Goal: Complete application form: Complete application form

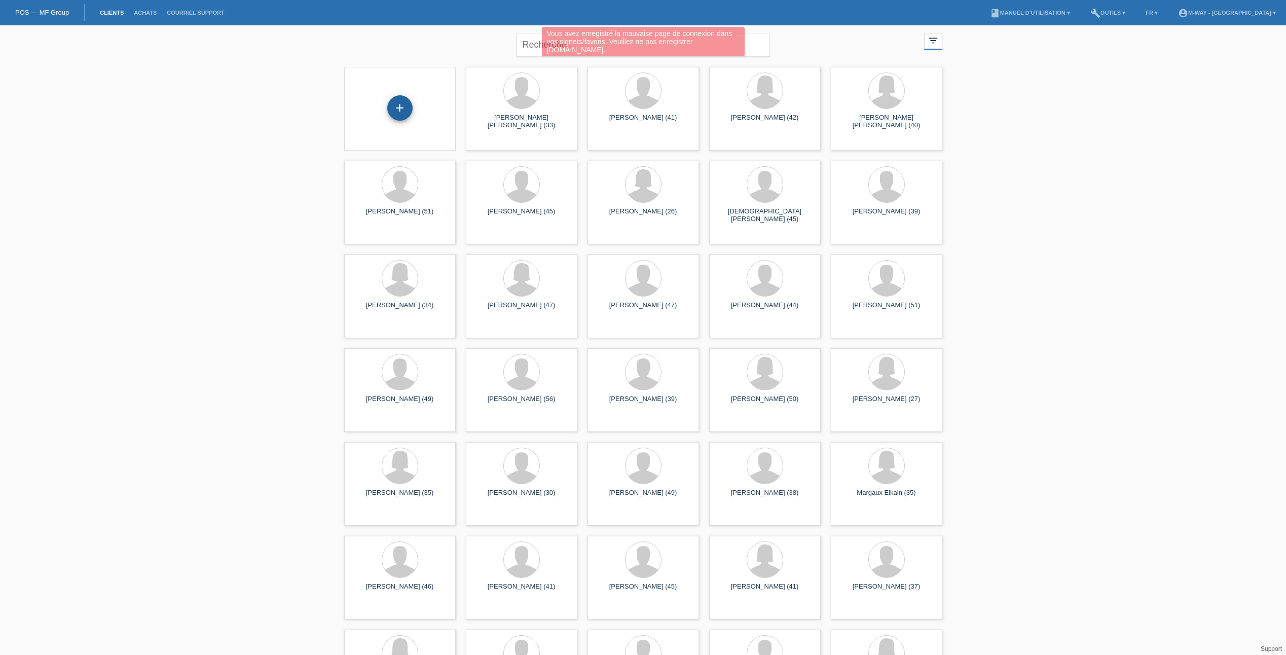
click at [404, 114] on div "+" at bounding box center [400, 107] width 24 height 17
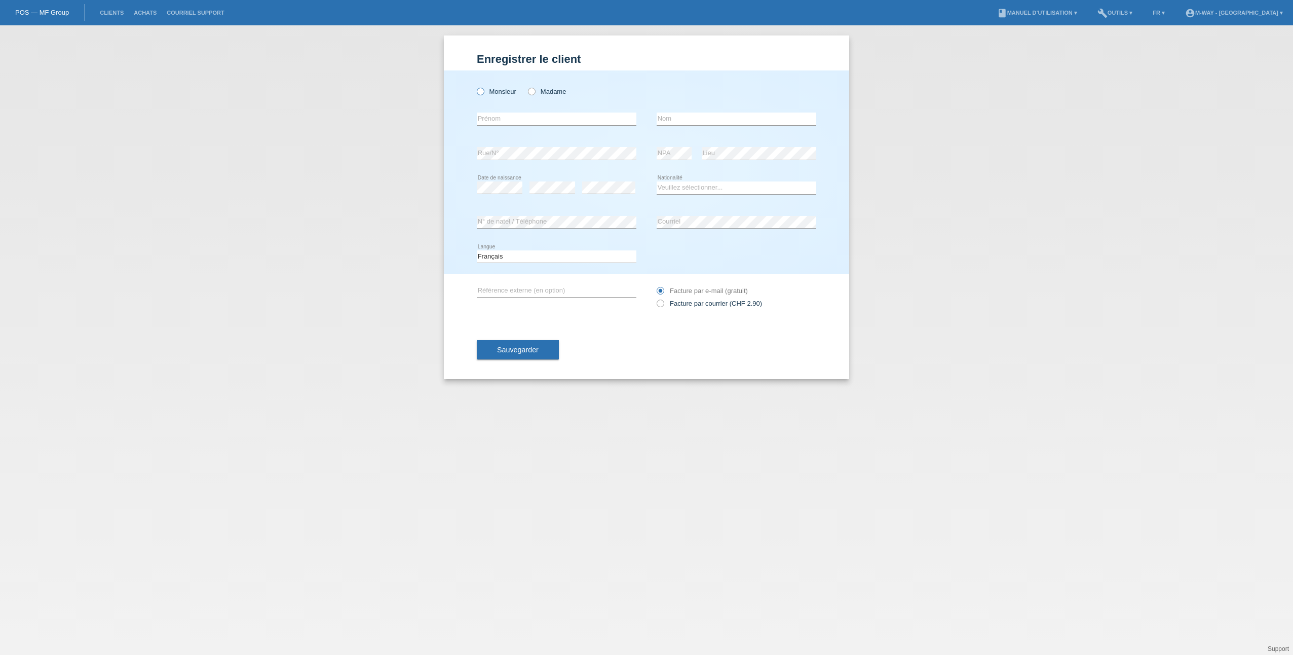
click at [496, 94] on label "Monsieur" at bounding box center [497, 92] width 40 height 8
click at [483, 94] on input "Monsieur" at bounding box center [480, 91] width 7 height 7
radio input "true"
click at [502, 126] on div "error Prénom" at bounding box center [557, 119] width 160 height 34
click at [506, 123] on input "text" at bounding box center [557, 119] width 160 height 13
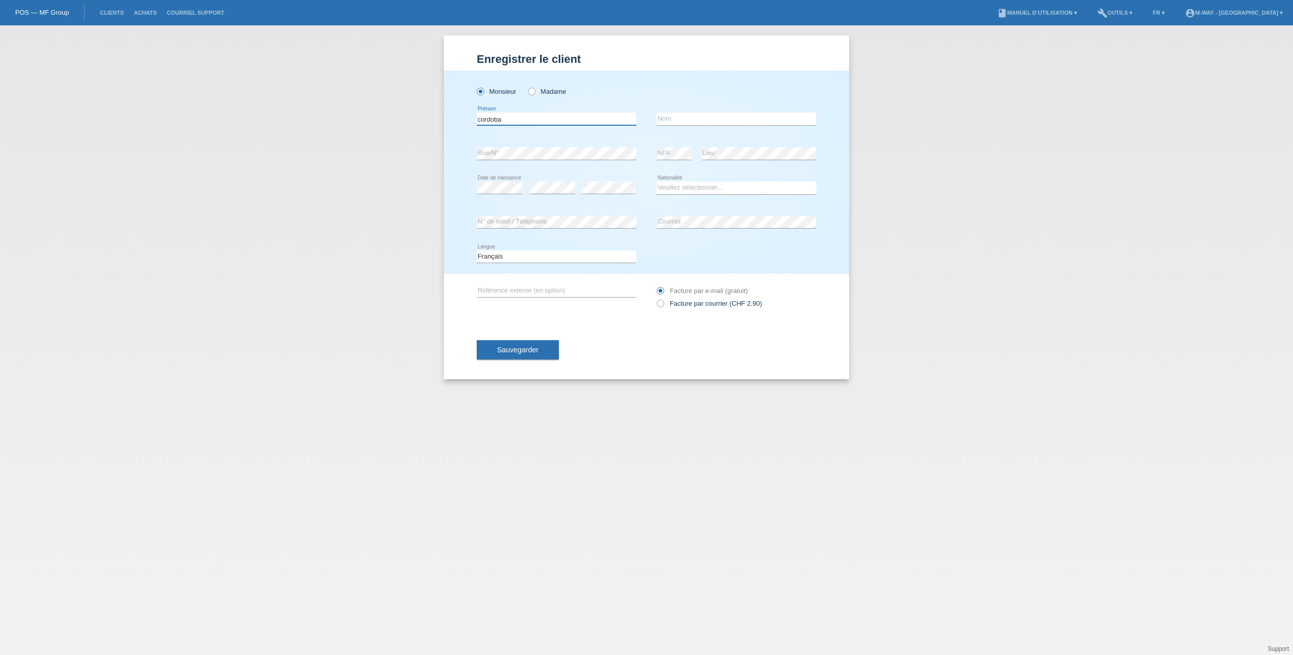
type input "cordoba"
type input "r"
type input "[PERSON_NAME]"
click at [674, 183] on select "Veuillez sélectionner... Suisse Allemagne Autriche Liechtenstein ------------ A…" at bounding box center [737, 187] width 160 height 12
select select "CH"
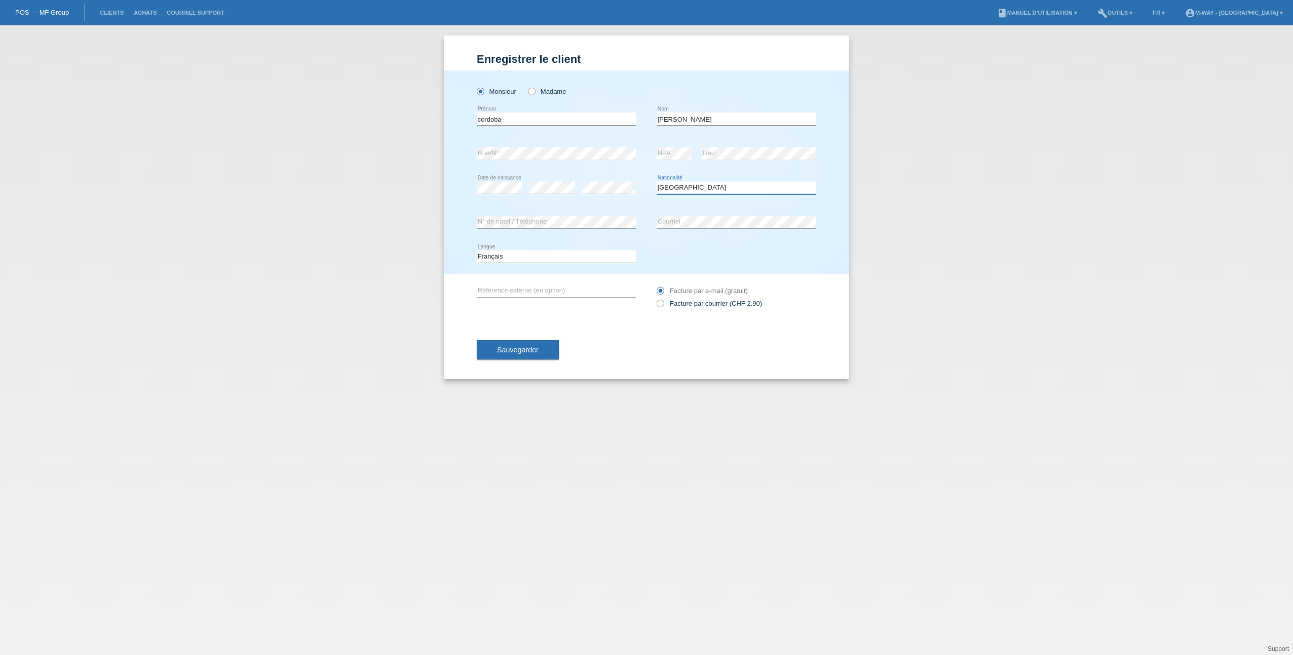
click at [657, 181] on select "Veuillez sélectionner... Suisse Allemagne Autriche Liechtenstein ------------ A…" at bounding box center [737, 187] width 160 height 12
click at [527, 348] on span "Sauvegarder" at bounding box center [518, 350] width 42 height 8
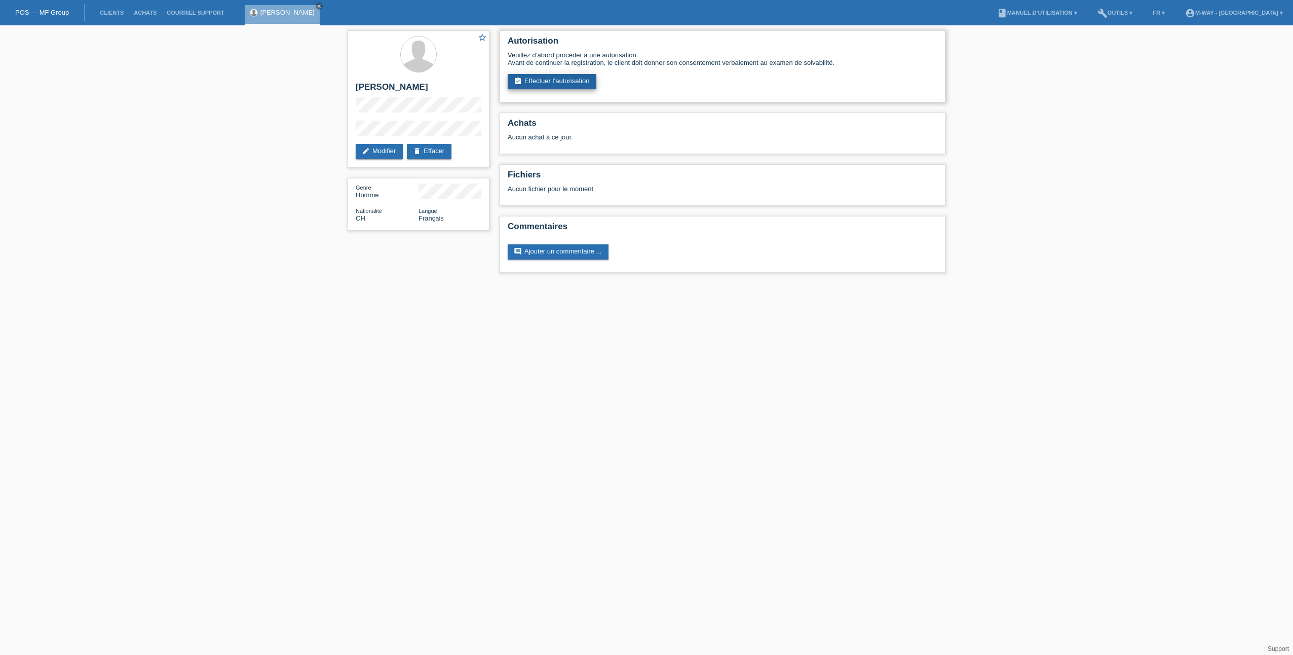
click at [525, 79] on link "assignment_turned_in Effectuer l’autorisation" at bounding box center [552, 81] width 89 height 15
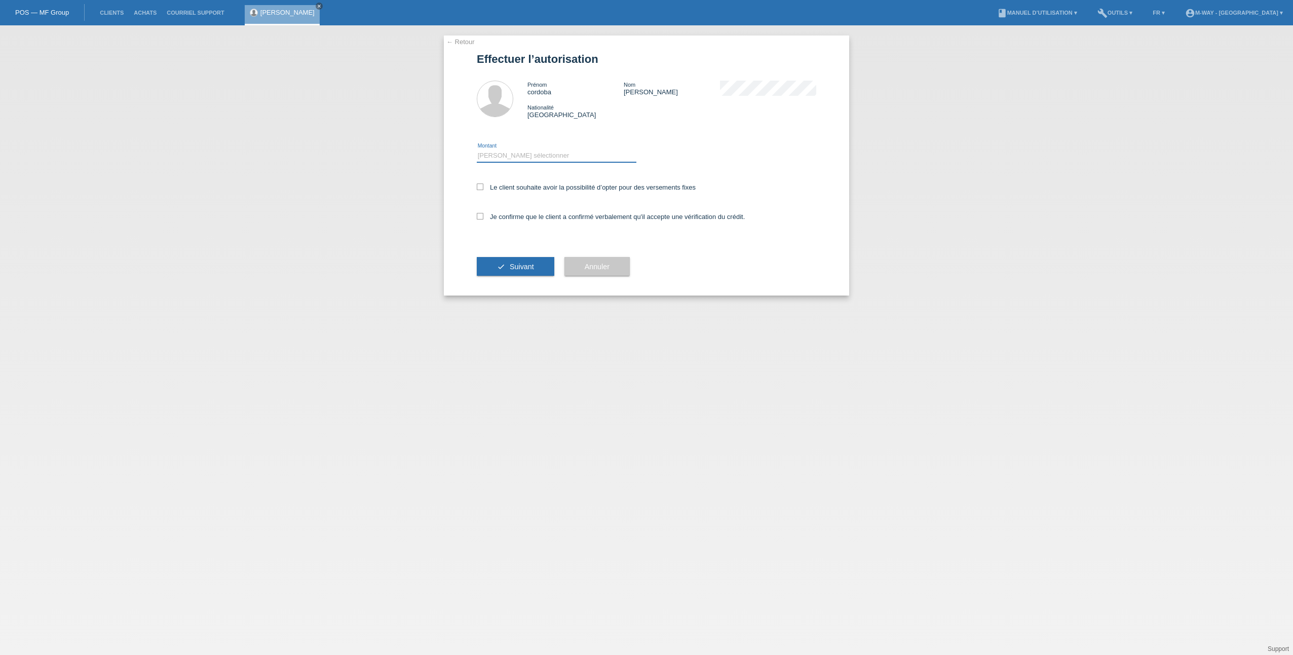
click at [536, 159] on select "Veuillez sélectionner CHF 1.00 - CHF 499.00 CHF 500.00 - CHF 1'999.00 CHF 2'000…" at bounding box center [557, 155] width 160 height 12
select select "3"
click at [477, 149] on select "Veuillez sélectionner CHF 1.00 - CHF 499.00 CHF 500.00 - CHF 1'999.00 CHF 2'000…" at bounding box center [557, 155] width 160 height 12
click at [531, 188] on label "Le client souhaite avoir la possibilité d’opter pour des versements fixes" at bounding box center [586, 187] width 219 height 8
click at [483, 188] on input "Le client souhaite avoir la possibilité d’opter pour des versements fixes" at bounding box center [480, 186] width 7 height 7
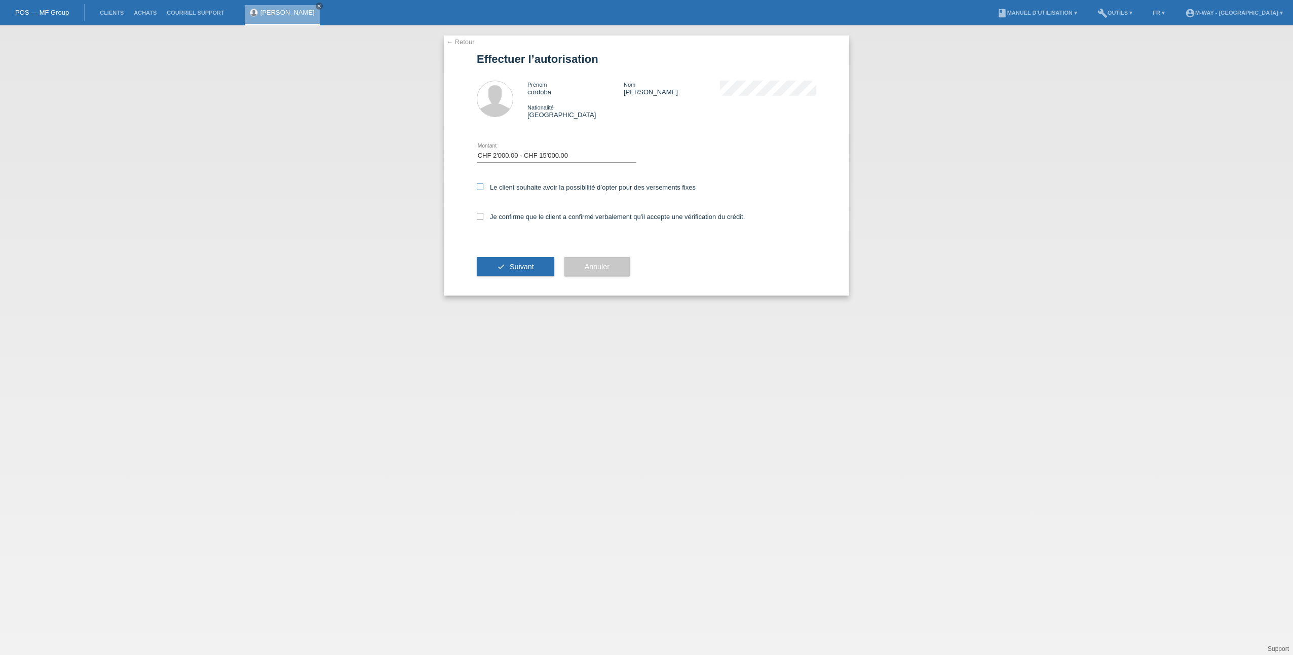
checkbox input "true"
click at [527, 225] on div "Je confirme que le client a confirmé verbalement qu'il accepte une vérification…" at bounding box center [647, 220] width 340 height 34
click at [528, 217] on label "Je confirme que le client a confirmé verbalement qu'il accepte une vérification…" at bounding box center [611, 217] width 268 height 8
click at [483, 217] on input "Je confirme que le client a confirmé verbalement qu'il accepte une vérification…" at bounding box center [480, 216] width 7 height 7
checkbox input "true"
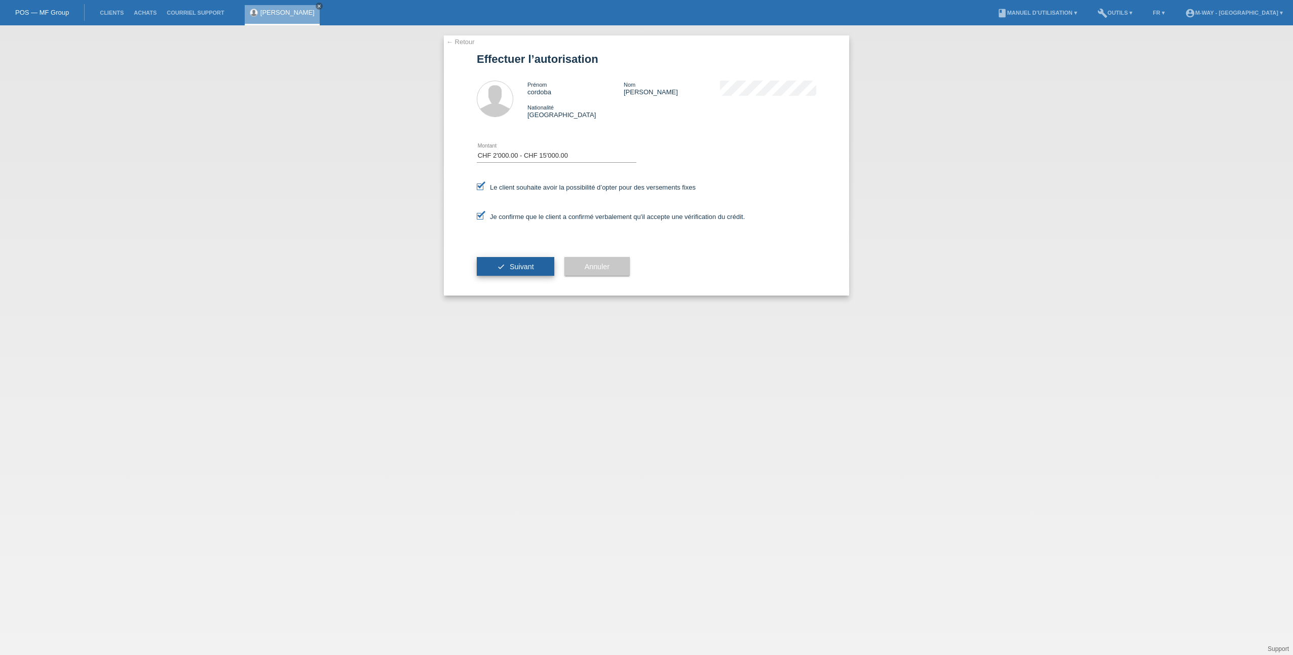
click at [520, 266] on span "Suivant" at bounding box center [522, 267] width 24 height 8
